Goal: Transaction & Acquisition: Purchase product/service

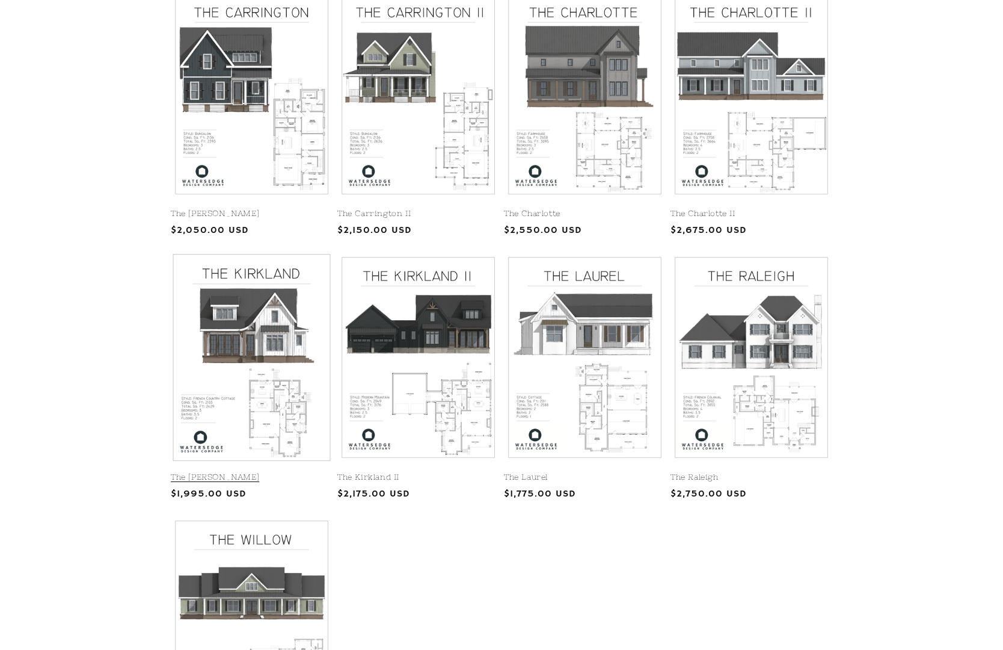
scroll to position [320, 1]
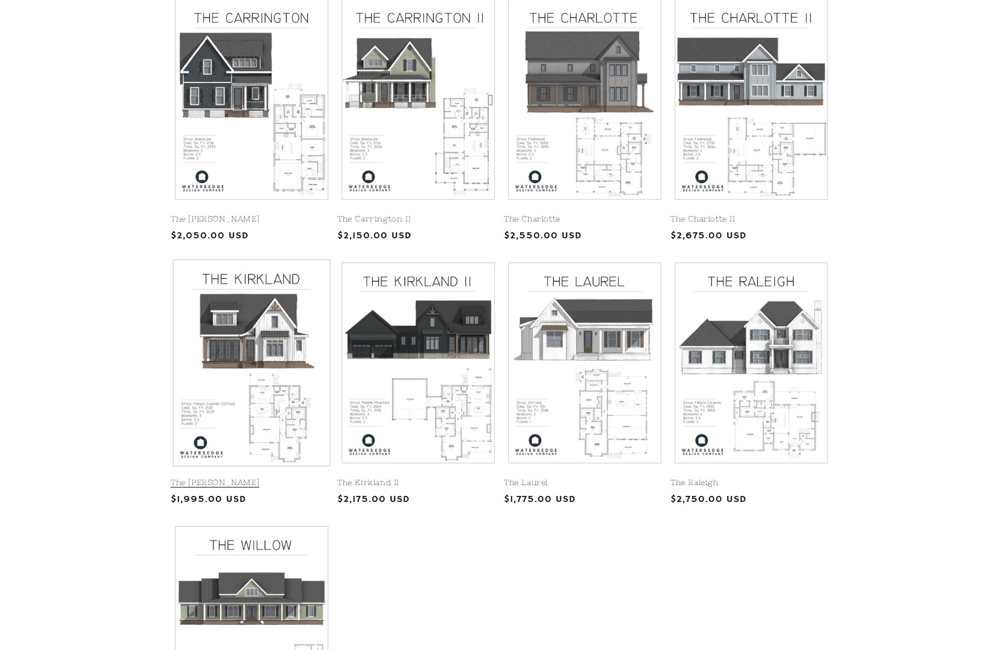
click at [254, 478] on link "The [PERSON_NAME]" at bounding box center [252, 483] width 162 height 10
click at [260, 478] on link "The Kirkland" at bounding box center [252, 483] width 162 height 10
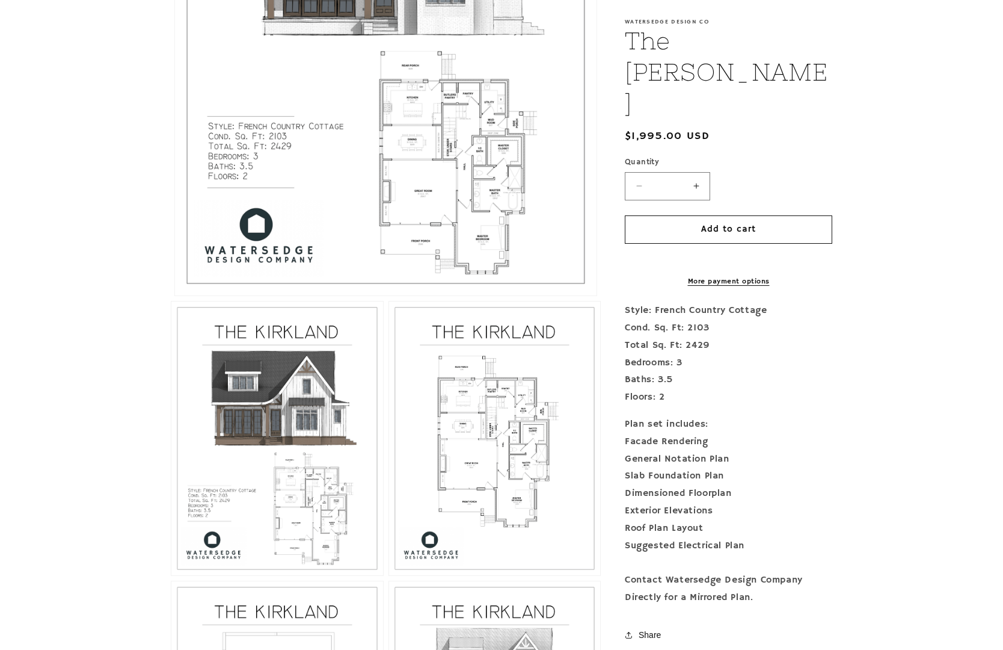
scroll to position [546, 0]
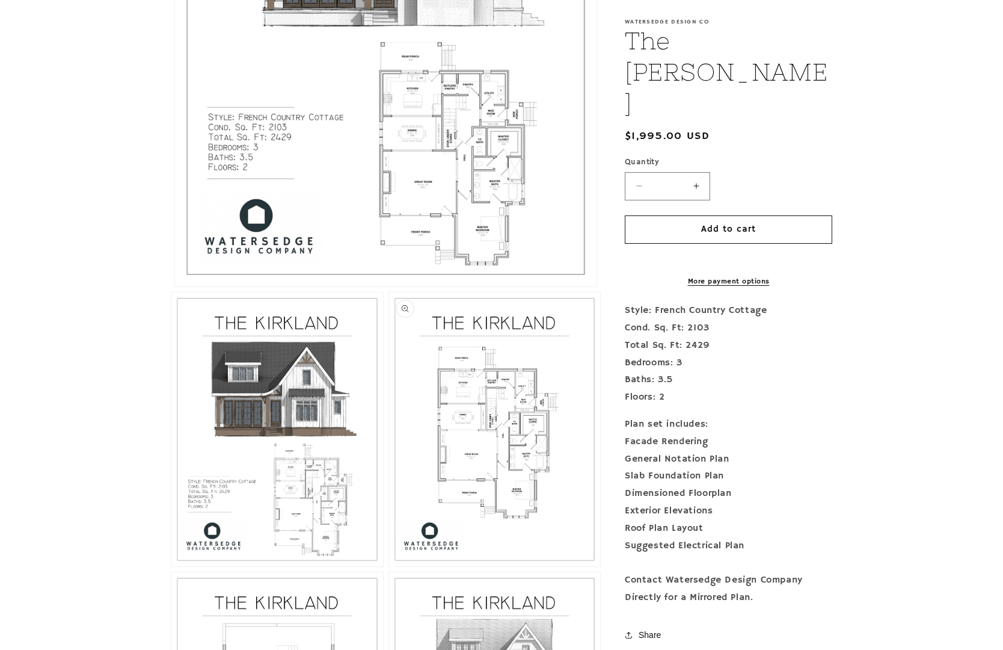
click at [389, 566] on button "Open media 3 in modal" at bounding box center [389, 566] width 0 height 0
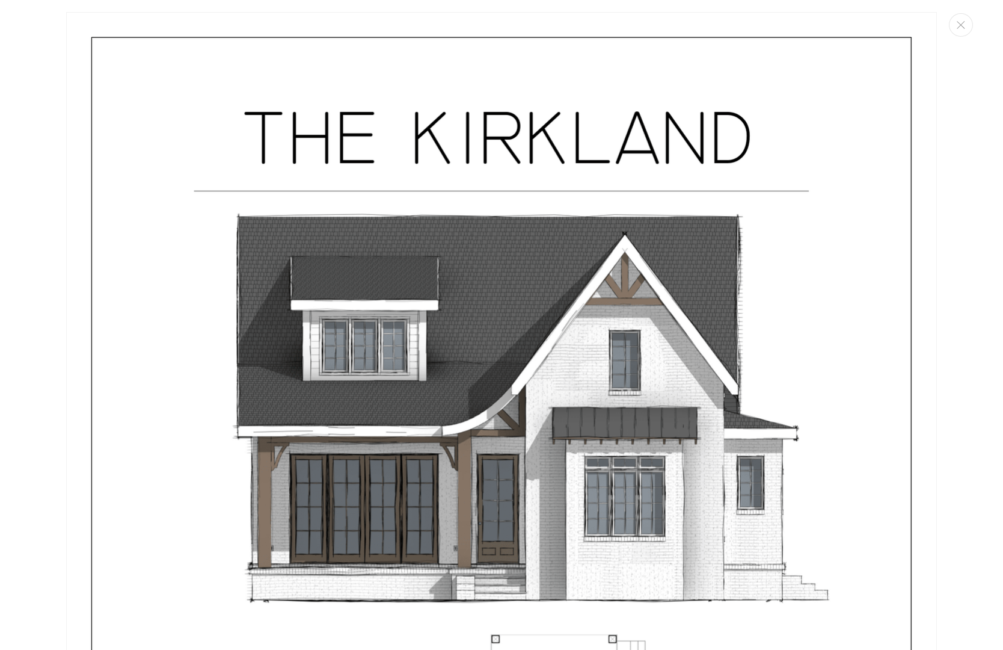
scroll to position [0, 0]
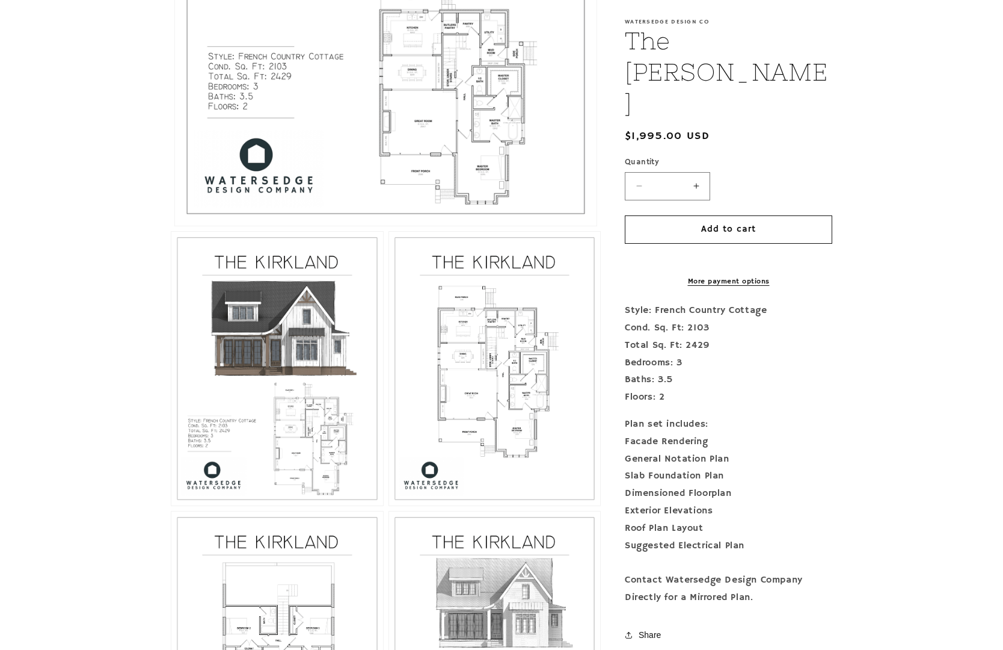
scroll to position [606, 0]
click at [700, 172] on button "Increase quantity for The Kirkland" at bounding box center [696, 186] width 27 height 28
click at [642, 172] on button "Decrease quantity for The Kirkland" at bounding box center [639, 186] width 27 height 28
type input "*"
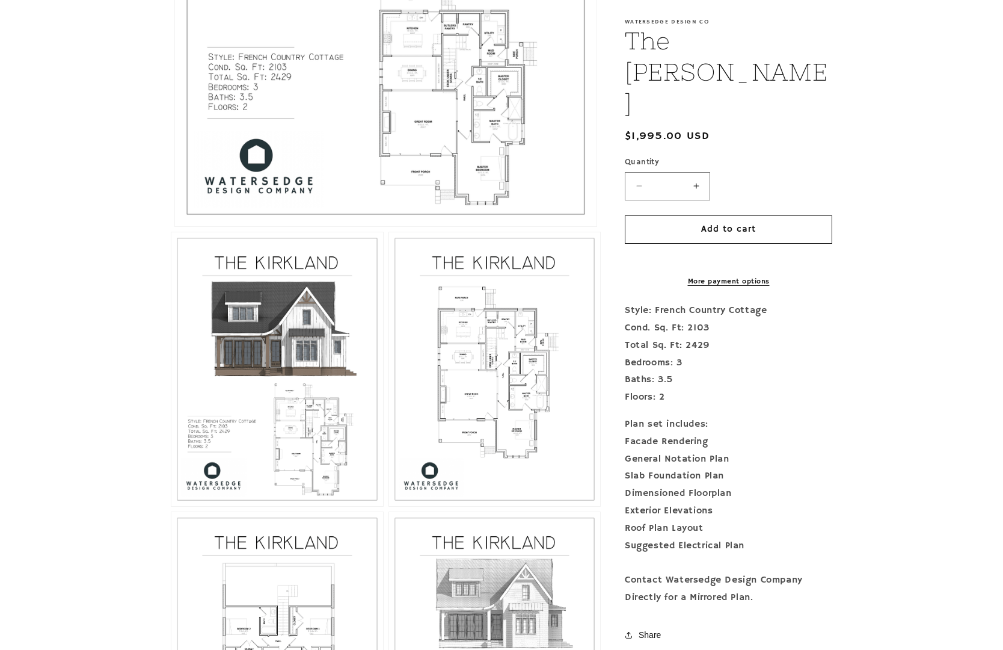
click at [742, 276] on link "More payment options" at bounding box center [729, 281] width 208 height 11
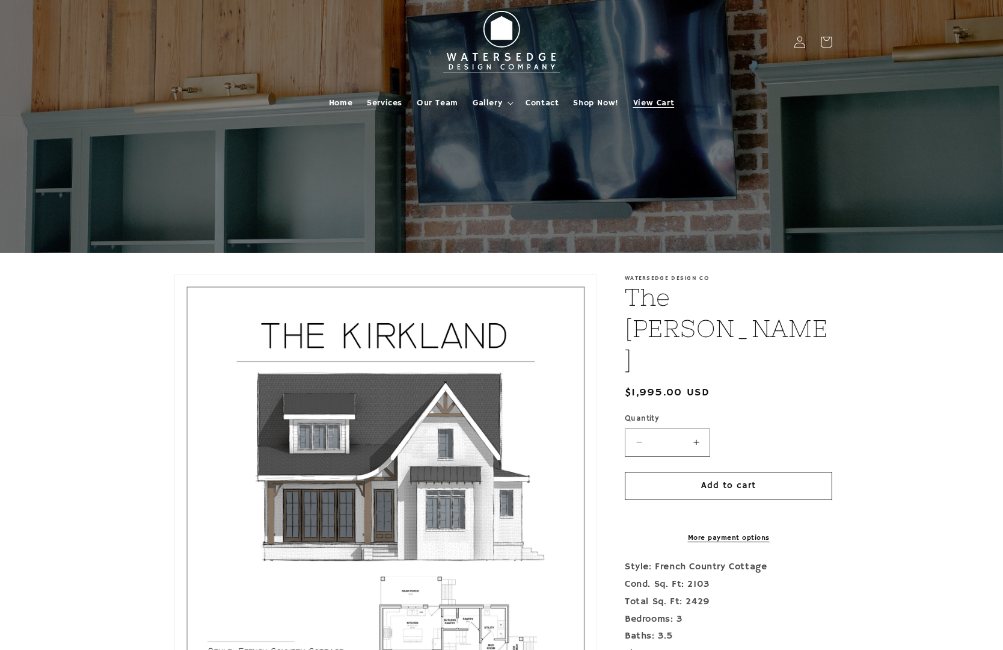
click at [649, 100] on span "View Cart" at bounding box center [653, 102] width 41 height 11
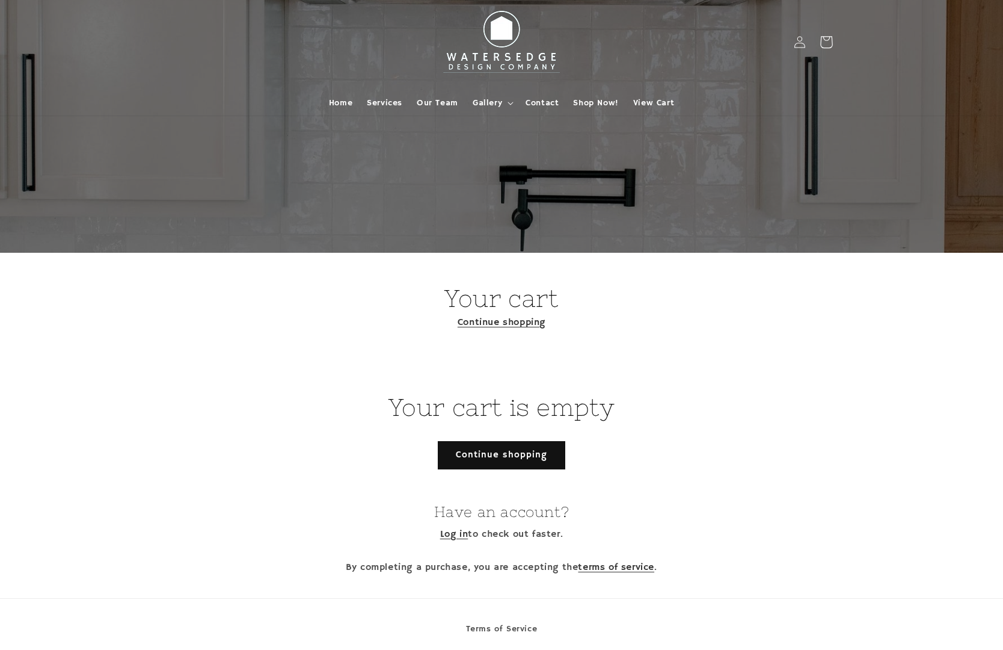
click at [831, 40] on icon at bounding box center [826, 42] width 28 height 28
click at [801, 41] on icon at bounding box center [799, 41] width 11 height 12
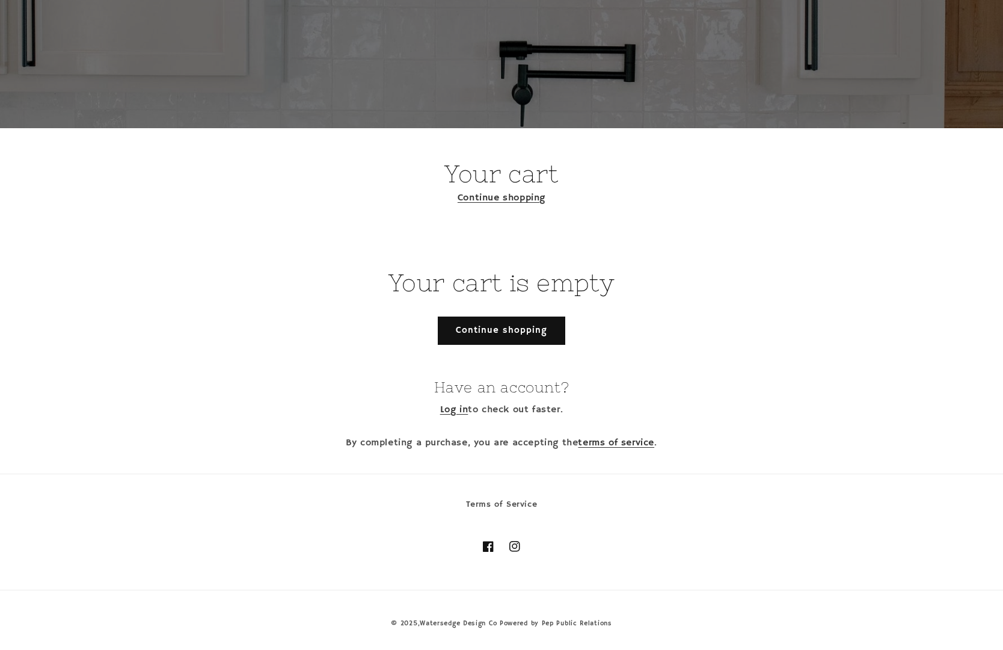
scroll to position [124, 0]
click at [515, 502] on link "Terms of Service" at bounding box center [502, 506] width 72 height 18
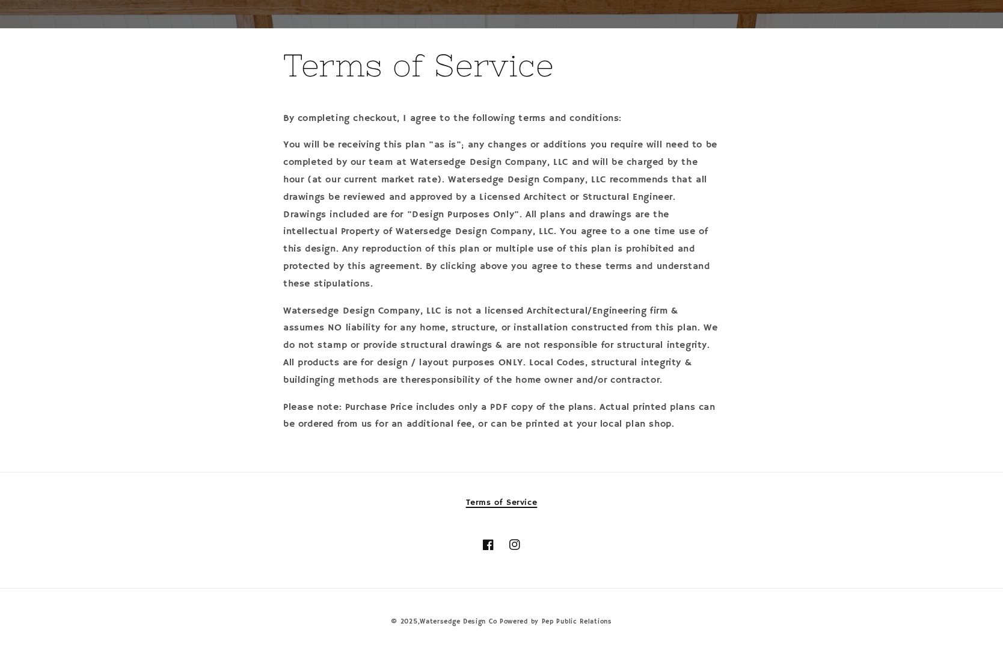
scroll to position [232, 0]
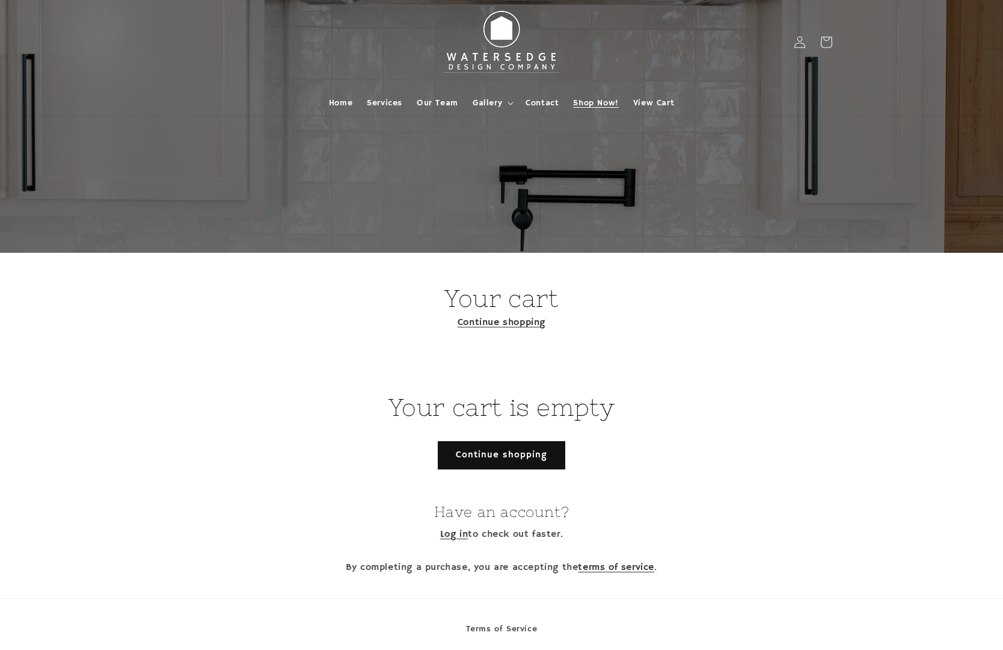
click at [600, 99] on span "Shop Now!" at bounding box center [595, 102] width 45 height 11
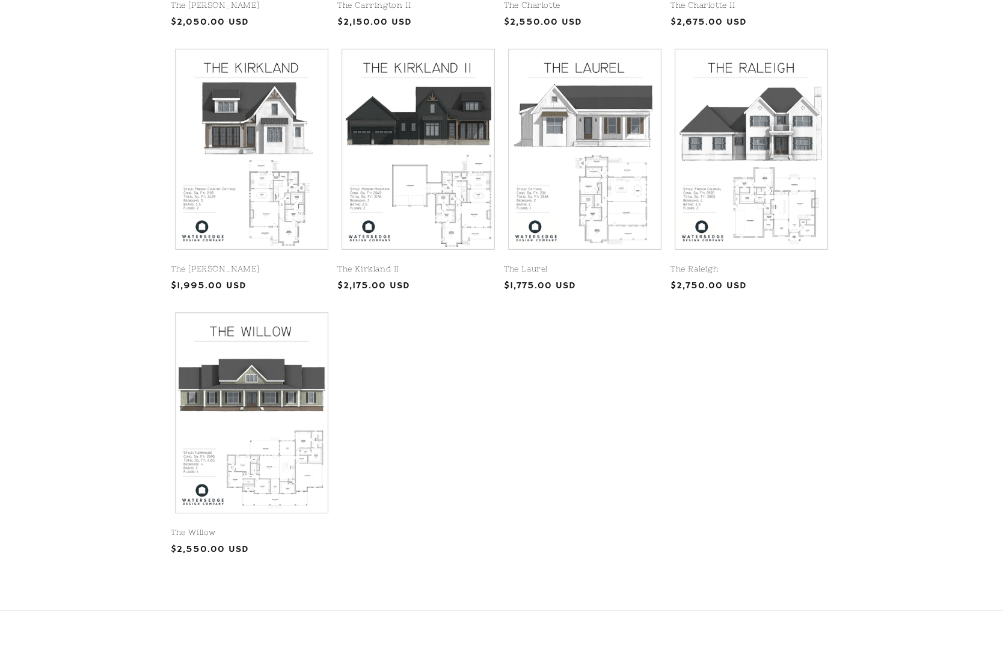
scroll to position [535, 0]
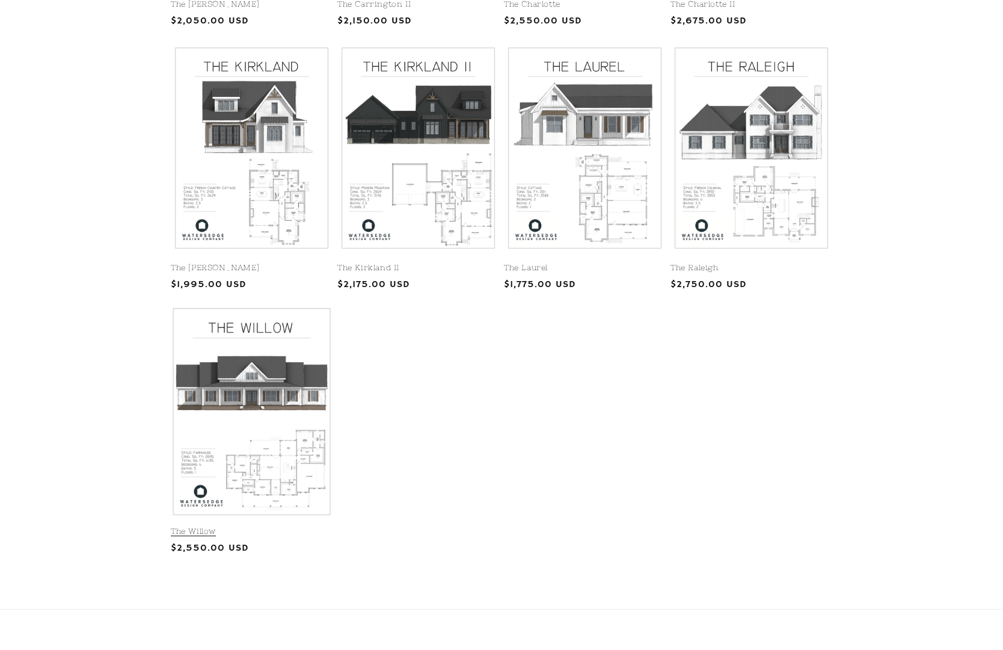
click at [250, 526] on link "The Willow" at bounding box center [252, 531] width 162 height 10
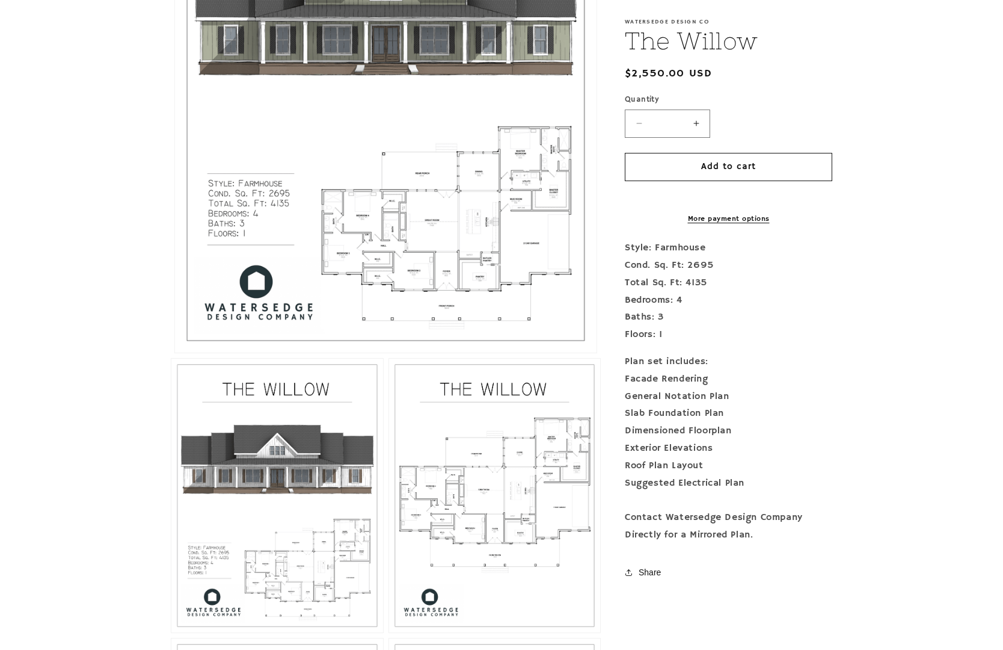
scroll to position [517, 0]
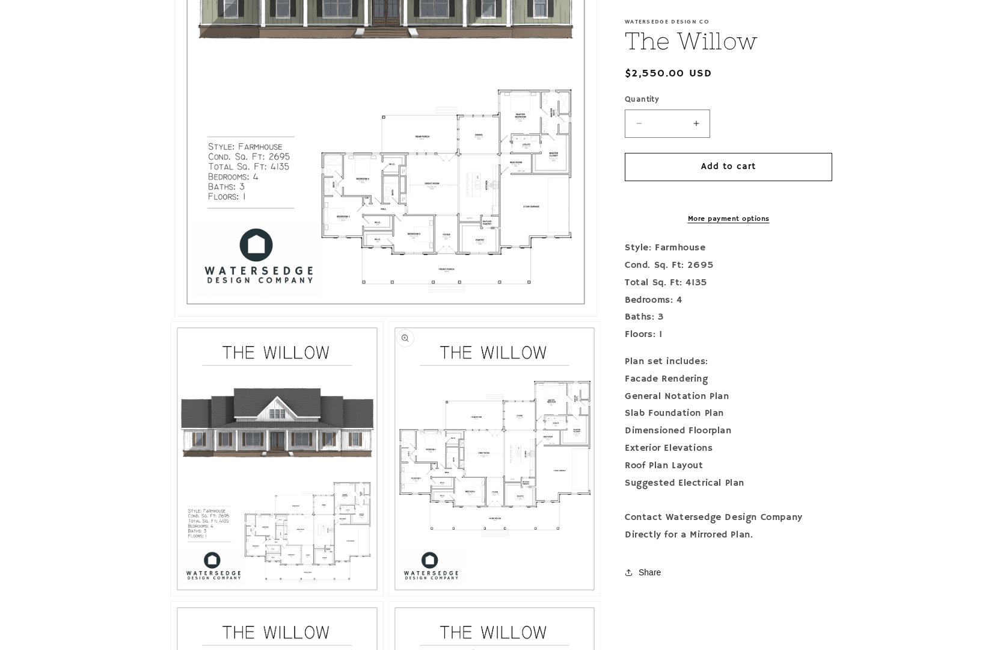
click at [389, 595] on button "Open media 3 in modal" at bounding box center [389, 595] width 0 height 0
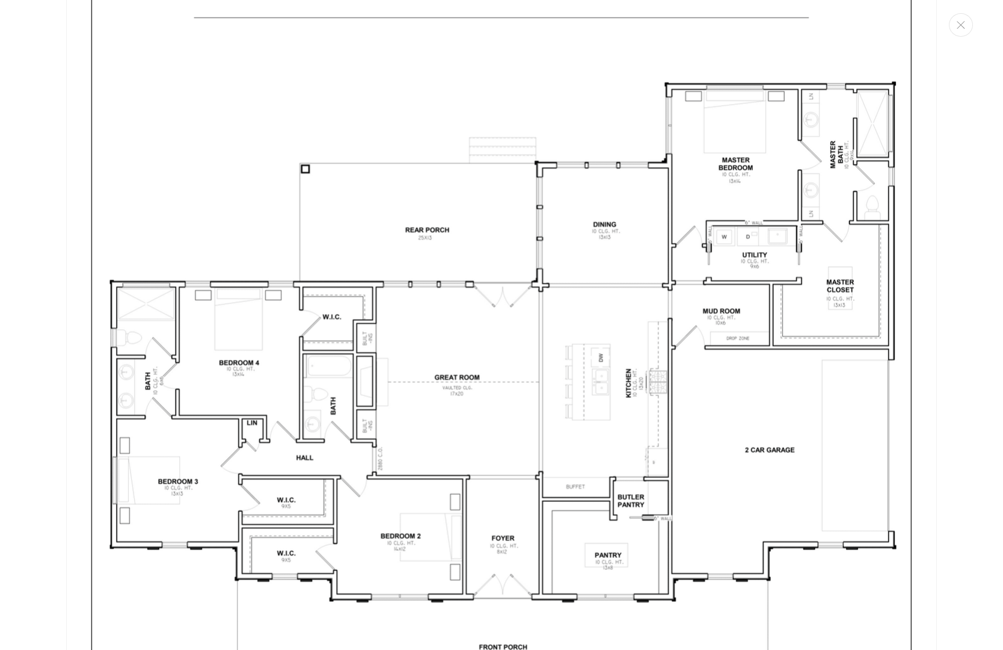
scroll to position [2447, 0]
